Goal: Task Accomplishment & Management: Manage account settings

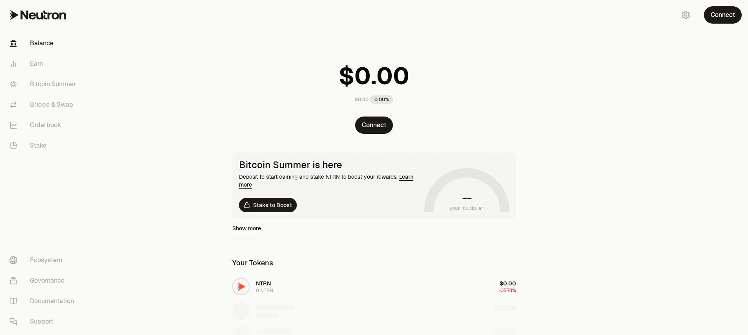
click at [44, 43] on link "Balance" at bounding box center [44, 43] width 82 height 20
click at [40, 62] on link "Earn" at bounding box center [44, 64] width 82 height 20
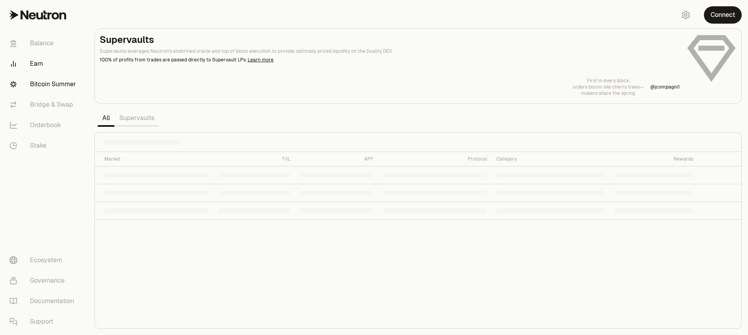
click at [46, 82] on link "Bitcoin Summer" at bounding box center [44, 84] width 82 height 20
click at [42, 44] on link "Balance" at bounding box center [44, 43] width 82 height 20
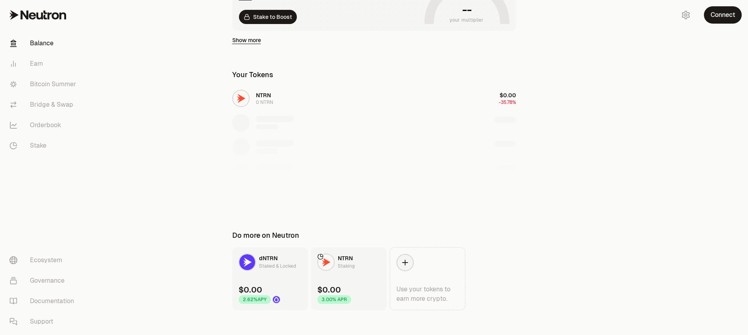
scroll to position [164, 0]
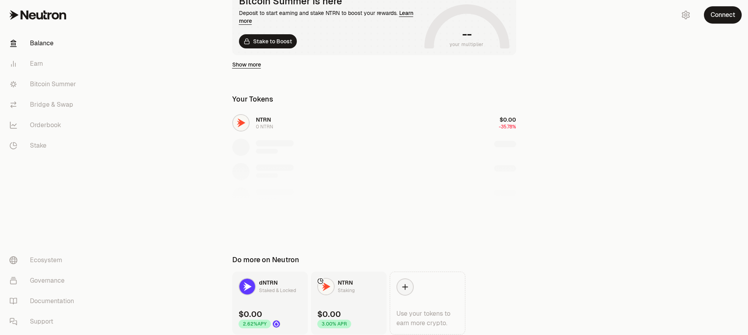
click at [304, 122] on div "NTRN 0 NTRN $0.00 -35.78%" at bounding box center [374, 171] width 303 height 121
click at [292, 138] on div "NTRN 0 NTRN $0.00 -35.78%" at bounding box center [374, 171] width 303 height 121
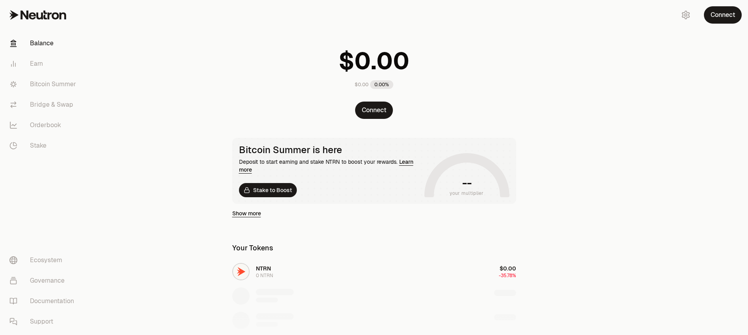
scroll to position [0, 0]
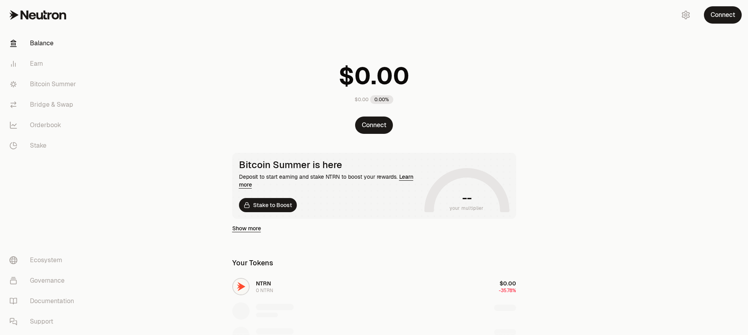
click at [586, 109] on main "$0.00 0.00% Connect Bitcoin Summer is here Deposit to start earning and stake N…" at bounding box center [418, 265] width 660 height 530
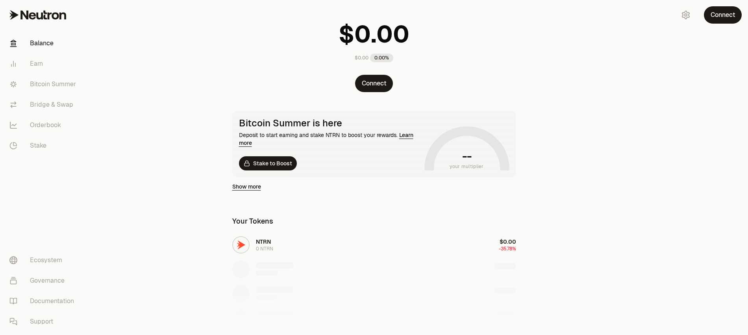
scroll to position [44, 0]
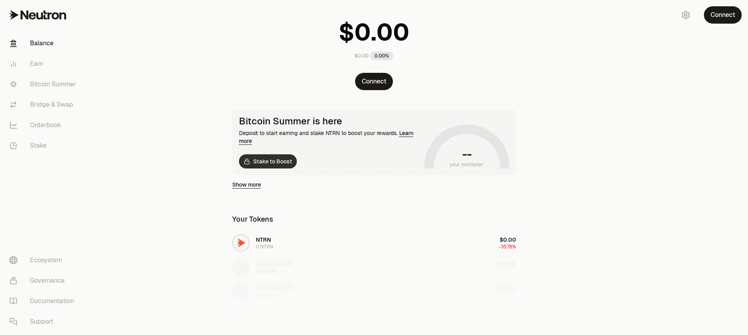
click at [280, 159] on link "Stake to Boost" at bounding box center [268, 161] width 58 height 14
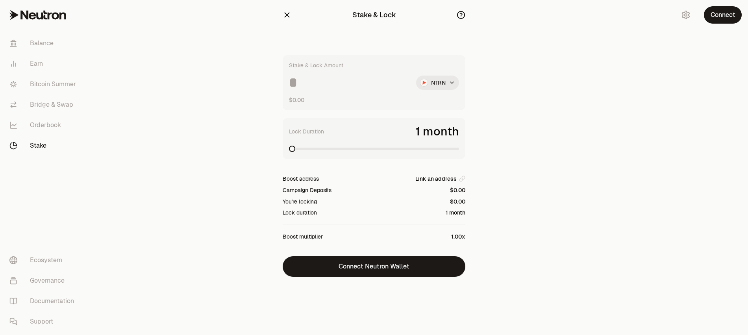
click at [434, 82] on html "Balance Earn Bitcoin Summer Bridge & Swap Orderbook Stake Ecosystem Governance …" at bounding box center [374, 167] width 748 height 335
click at [526, 86] on html "Balance Earn Bitcoin Summer Bridge & Swap Orderbook Stake Ecosystem Governance …" at bounding box center [374, 167] width 748 height 335
click at [56, 120] on link "Orderbook" at bounding box center [44, 125] width 82 height 20
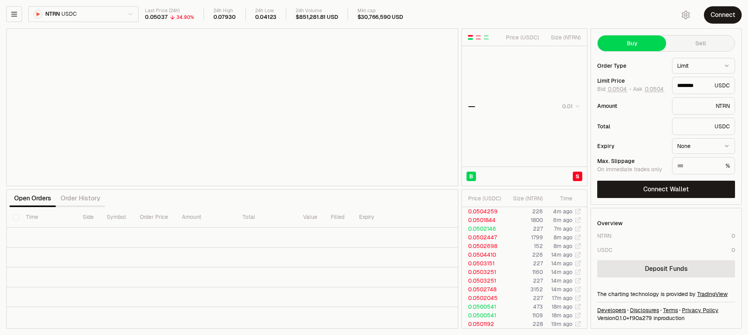
type input "********"
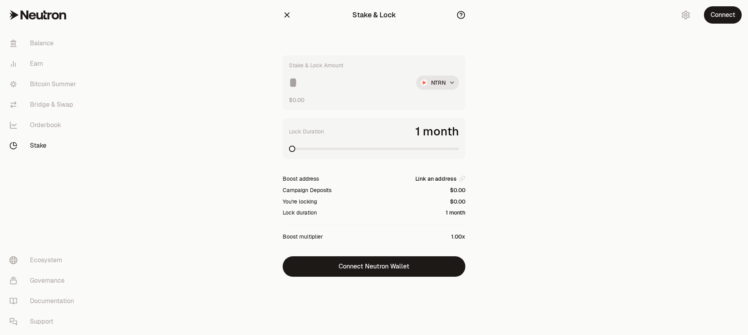
click at [145, 128] on main "Stake & Lock Stake & Lock Amount NTRN $0.00 Lock Duration 1 month Boost address…" at bounding box center [418, 154] width 660 height 308
click at [28, 63] on link "Earn" at bounding box center [44, 64] width 82 height 20
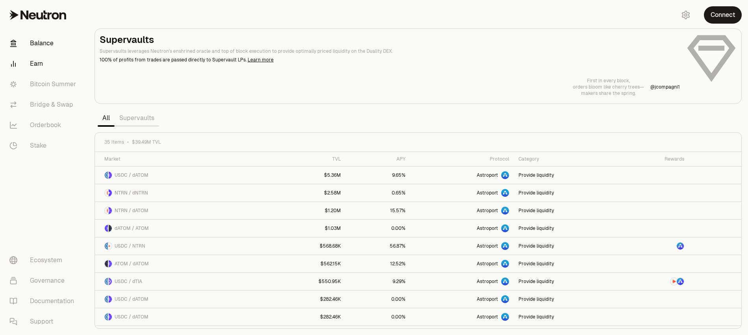
click at [45, 45] on link "Balance" at bounding box center [44, 43] width 82 height 20
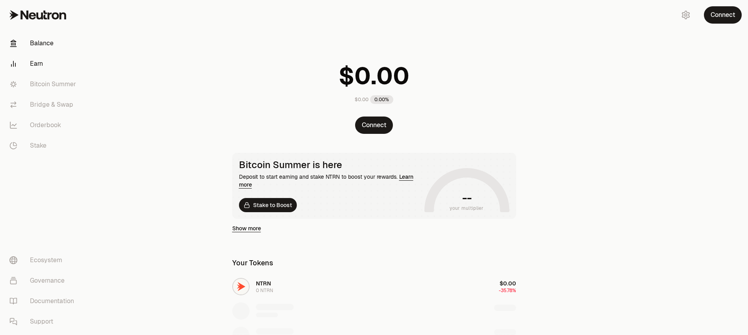
click at [52, 65] on link "Earn" at bounding box center [44, 64] width 82 height 20
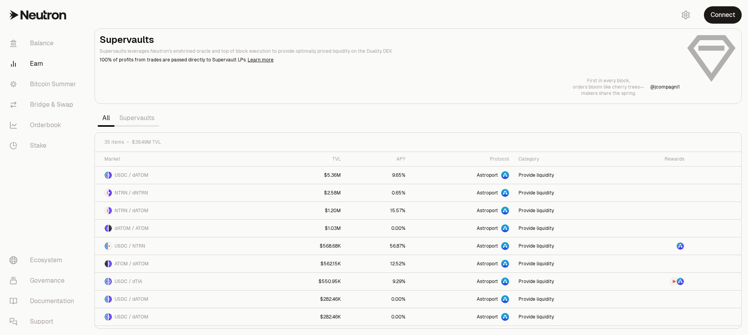
click at [52, 24] on link at bounding box center [44, 15] width 88 height 30
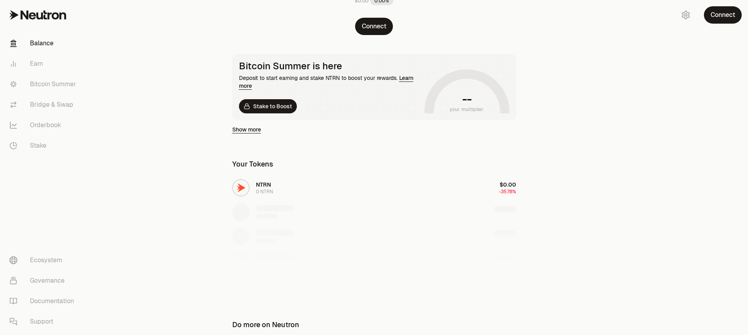
scroll to position [112, 0]
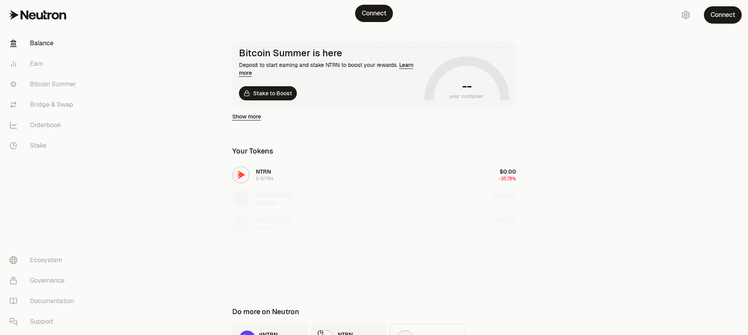
click at [356, 173] on div "NTRN 0 NTRN $0.00 -35.78%" at bounding box center [374, 223] width 303 height 121
click at [264, 168] on div "NTRN 0 NTRN $0.00 -35.78%" at bounding box center [374, 223] width 303 height 121
click at [262, 171] on div "NTRN 0 NTRN $0.00 -35.78%" at bounding box center [374, 223] width 303 height 121
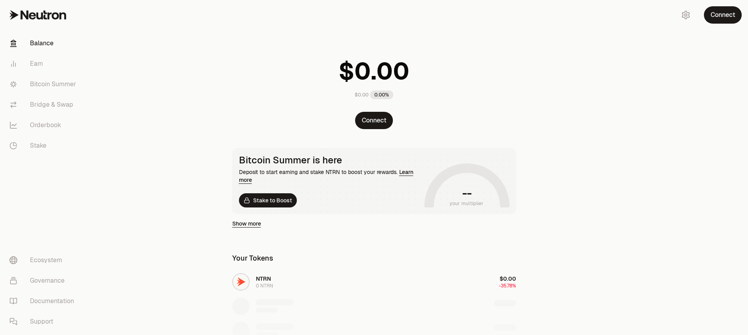
scroll to position [0, 0]
